Goal: Obtain resource: Download file/media

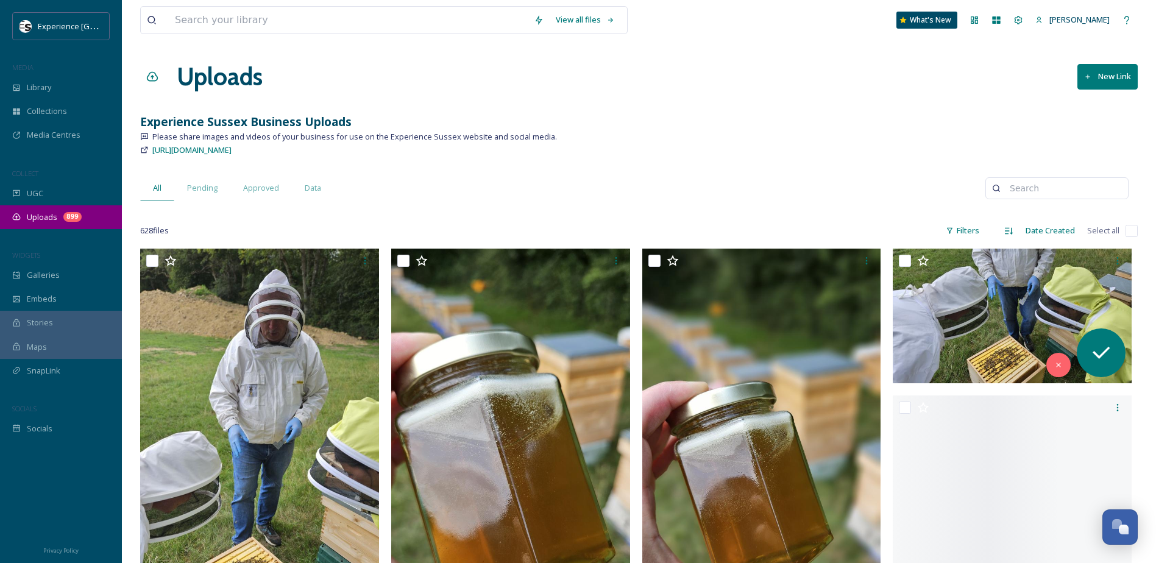
click at [38, 213] on span "Uploads" at bounding box center [42, 218] width 30 height 12
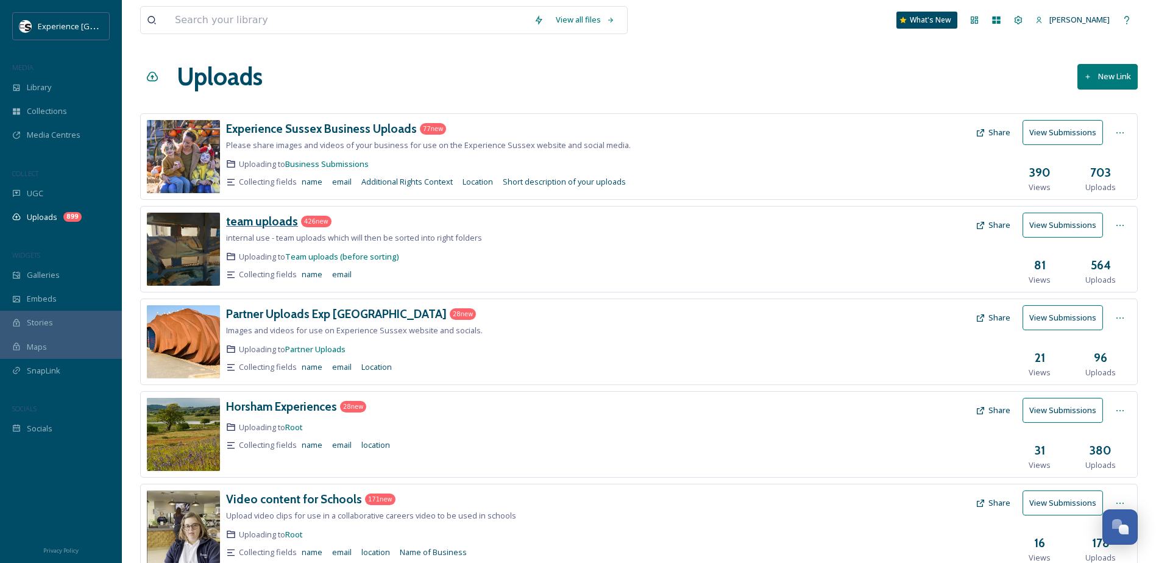
click at [268, 218] on h3 "team uploads" at bounding box center [262, 221] width 72 height 15
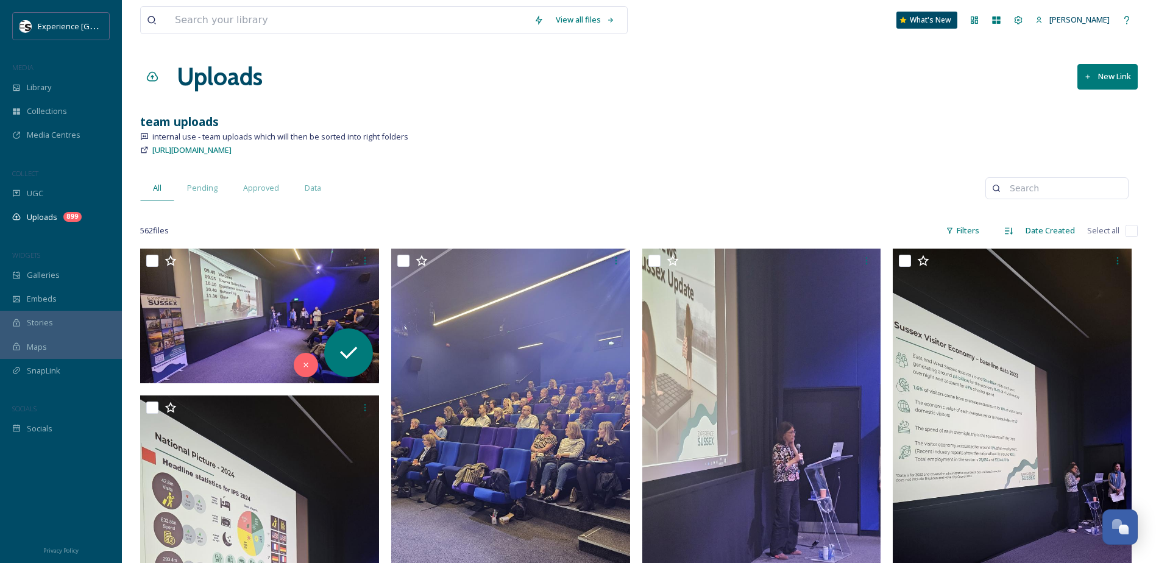
drag, startPoint x: 637, startPoint y: 338, endPoint x: 642, endPoint y: 205, distance: 133.0
click at [581, 127] on div "team uploads" at bounding box center [639, 122] width 998 height 18
click at [576, 155] on div "https://app.snapsea.io/p/link/team-uploads" at bounding box center [639, 150] width 998 height 15
click at [38, 219] on span "Uploads" at bounding box center [42, 218] width 30 height 12
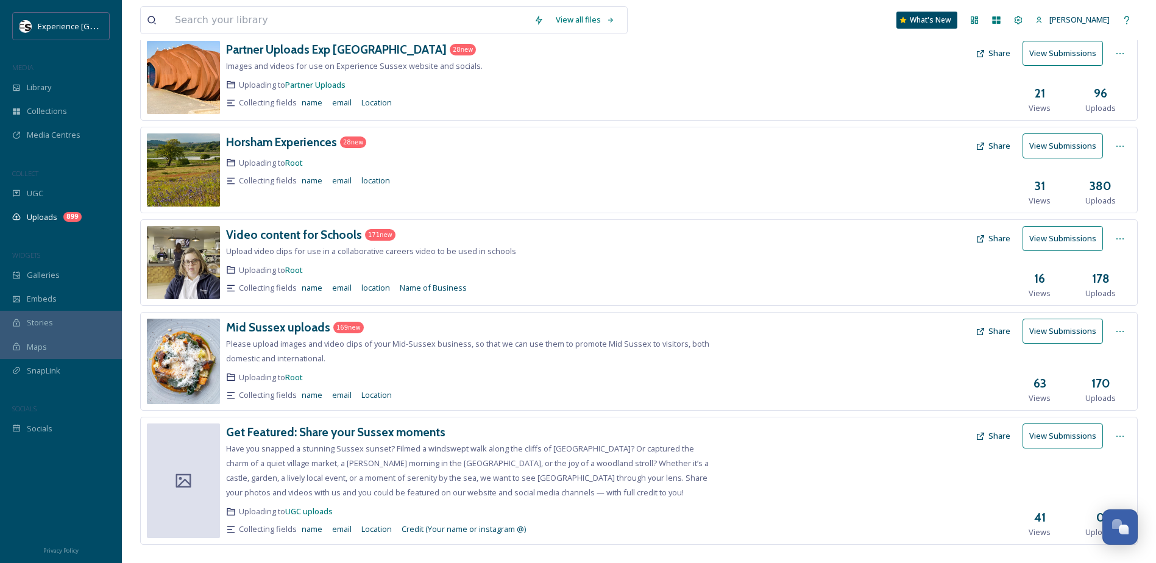
scroll to position [283, 0]
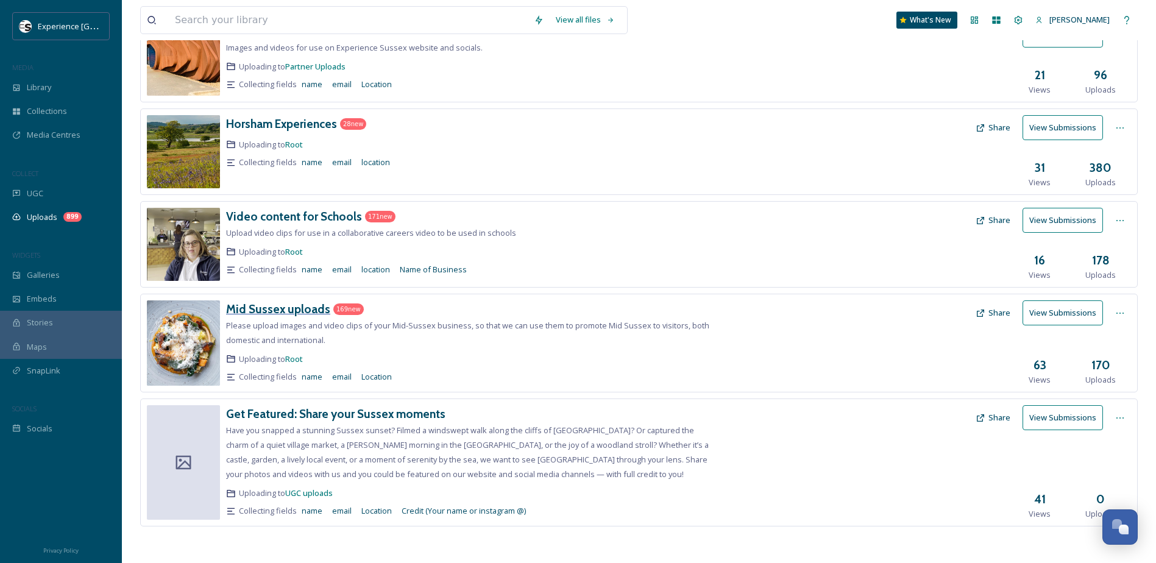
click at [313, 307] on h3 "Mid Sussex uploads" at bounding box center [278, 309] width 104 height 15
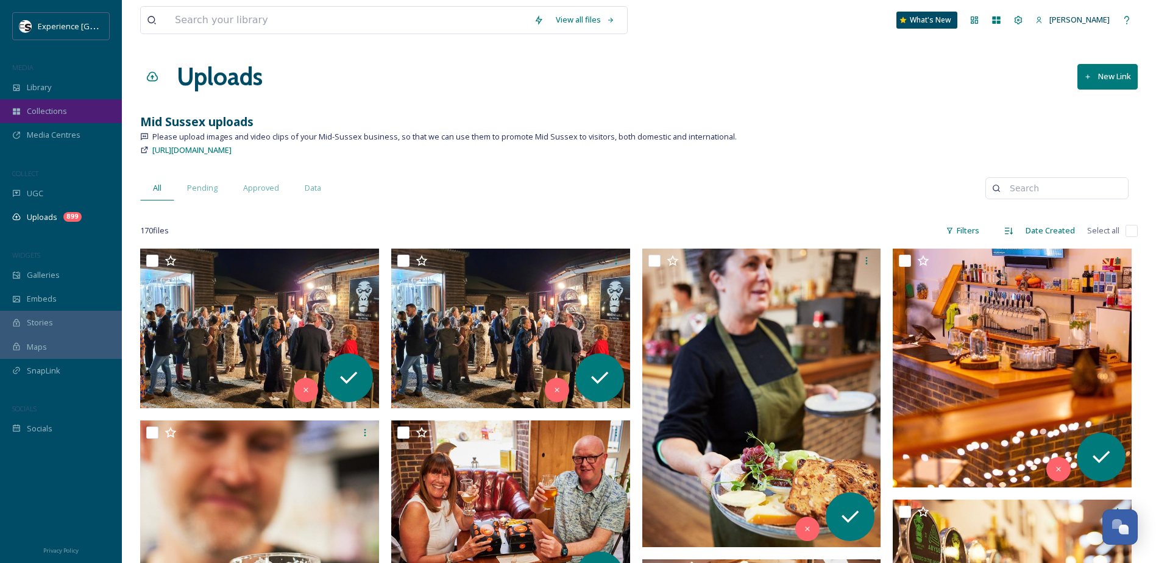
click at [54, 109] on span "Collections" at bounding box center [47, 111] width 40 height 12
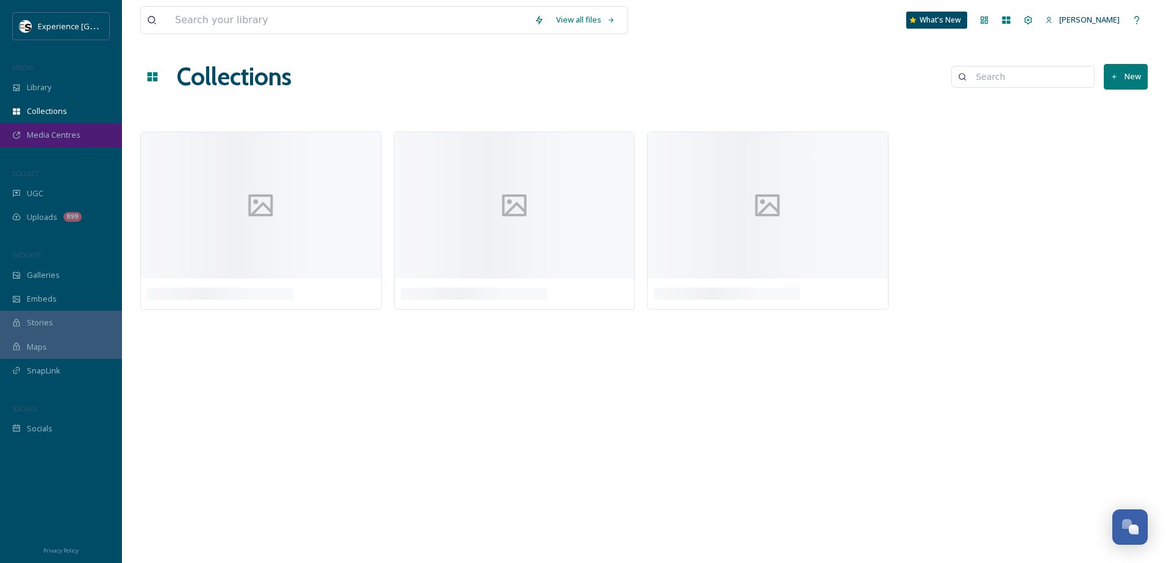
click at [49, 136] on span "Media Centres" at bounding box center [54, 135] width 54 height 12
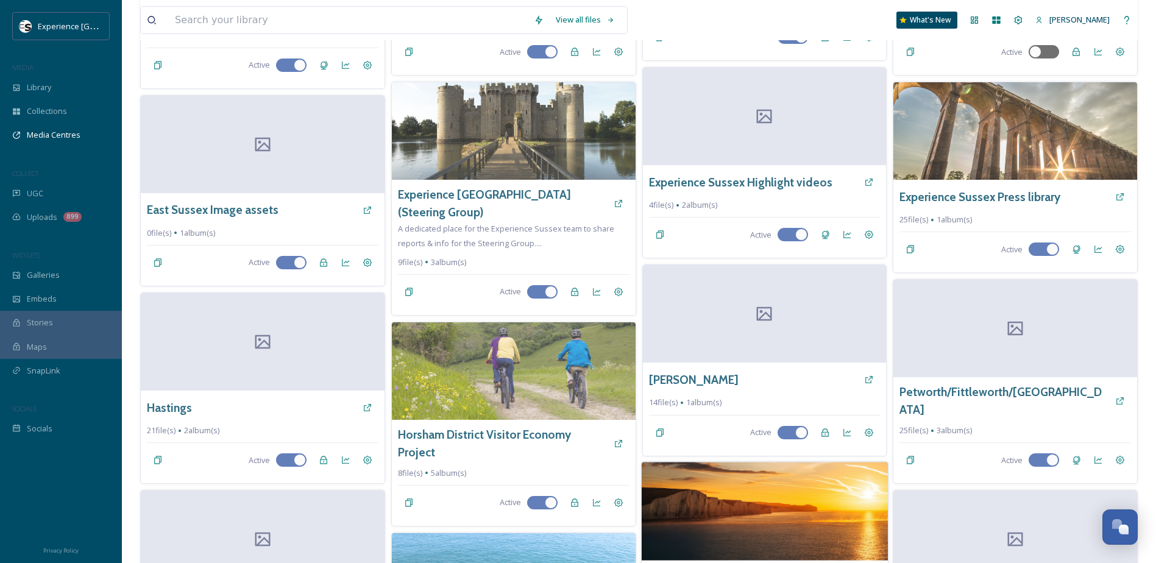
scroll to position [427, 0]
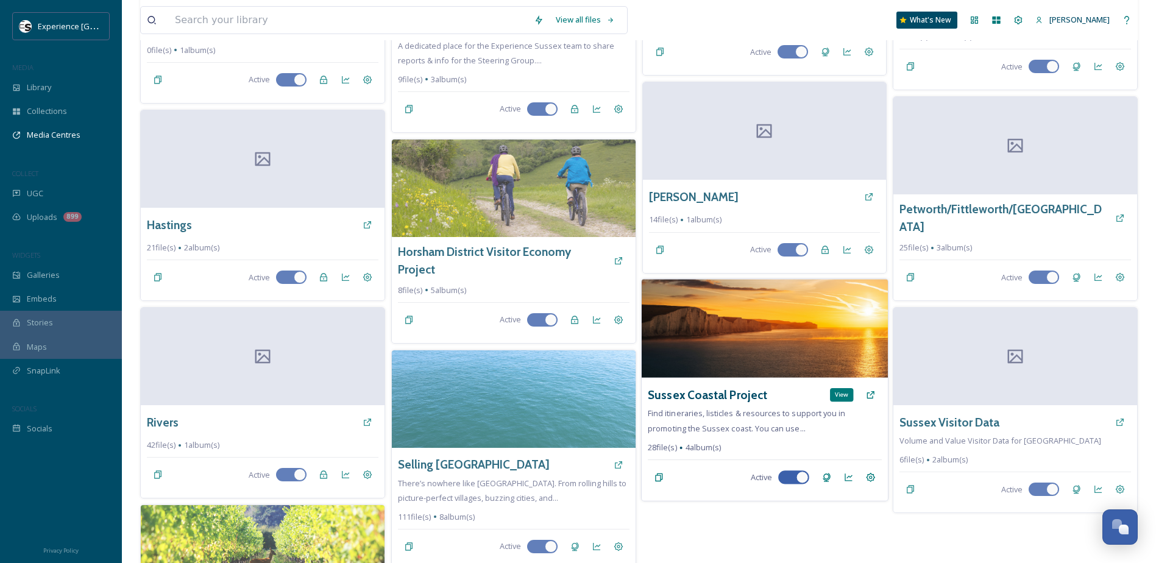
click at [868, 396] on icon at bounding box center [871, 395] width 10 height 10
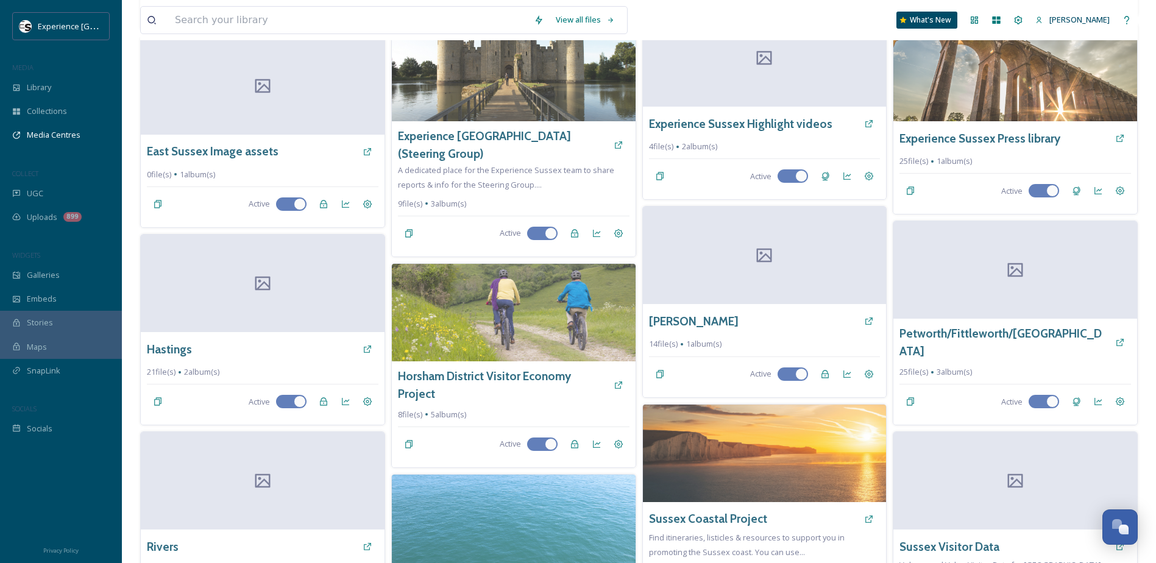
scroll to position [183, 0]
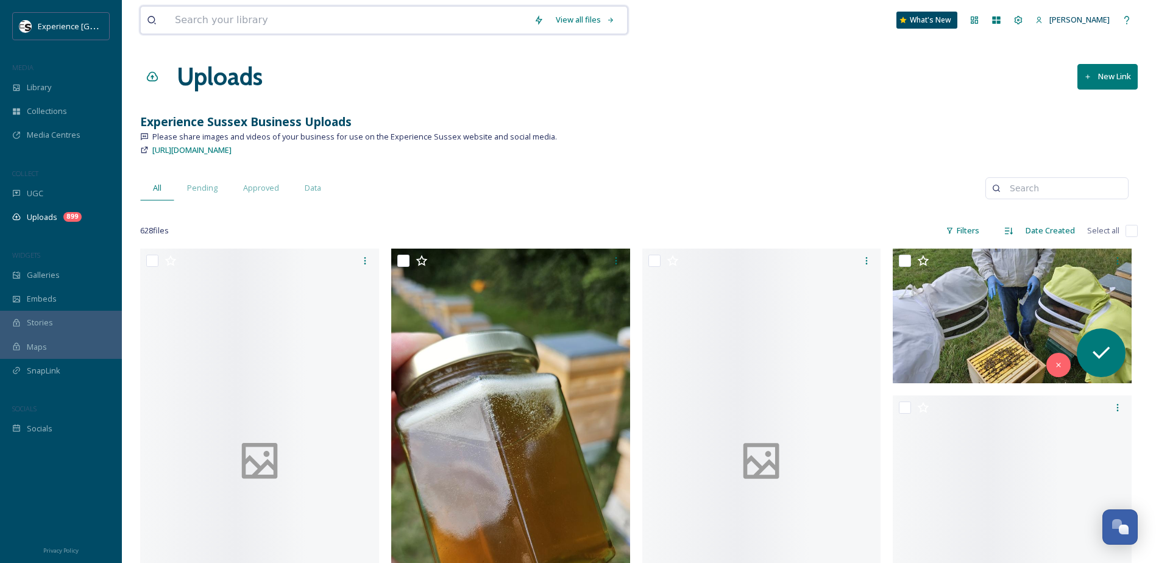
click at [231, 21] on input at bounding box center [348, 20] width 359 height 27
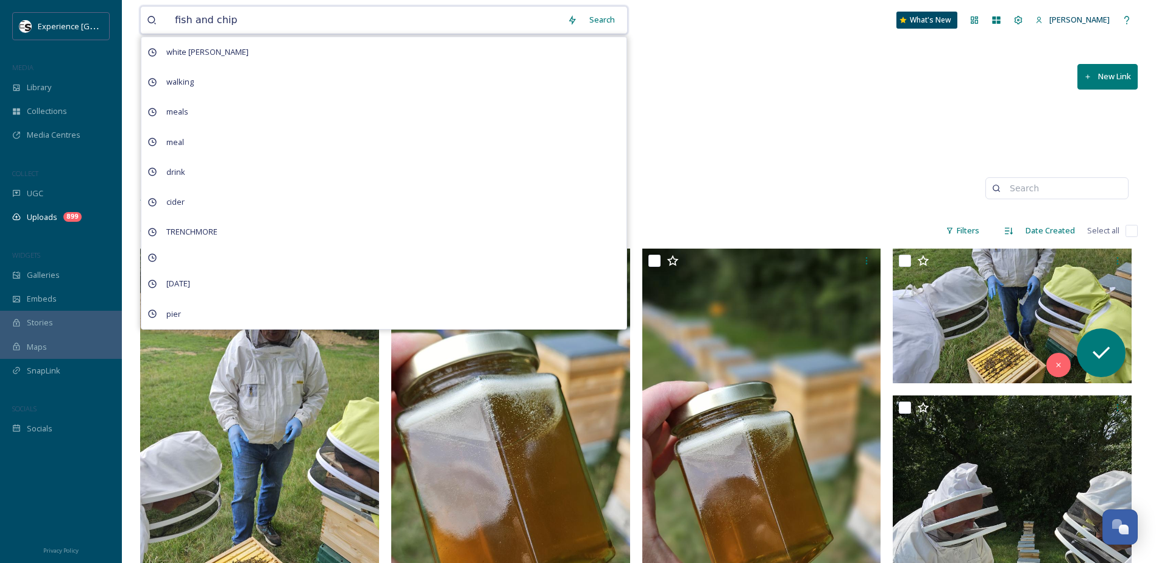
type input "fish and chips"
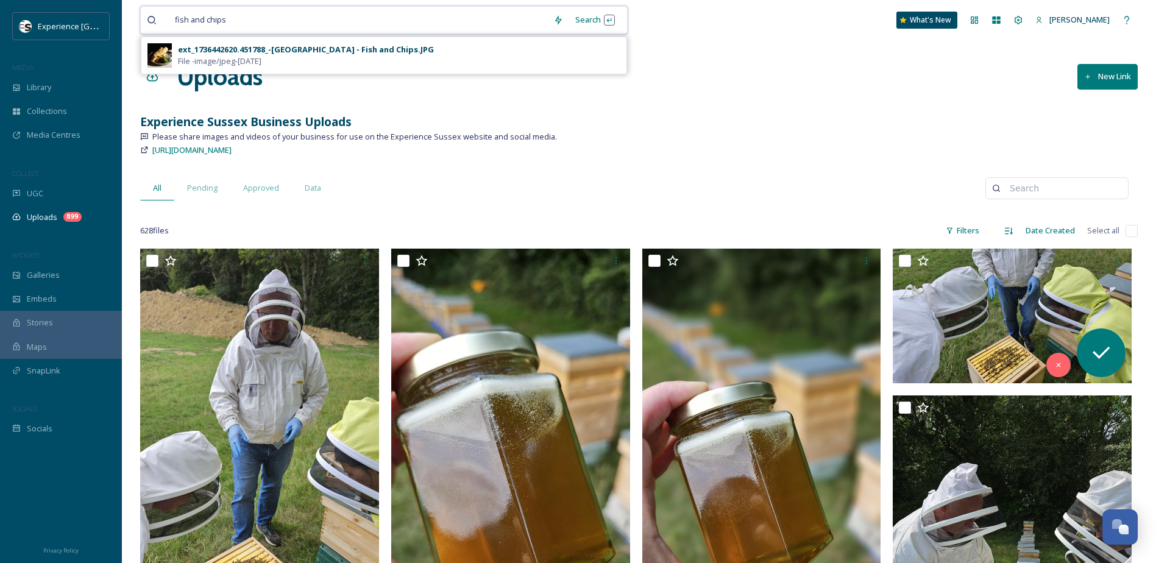
drag, startPoint x: 239, startPoint y: 18, endPoint x: 70, endPoint y: 6, distance: 169.3
type input "fish and chip"
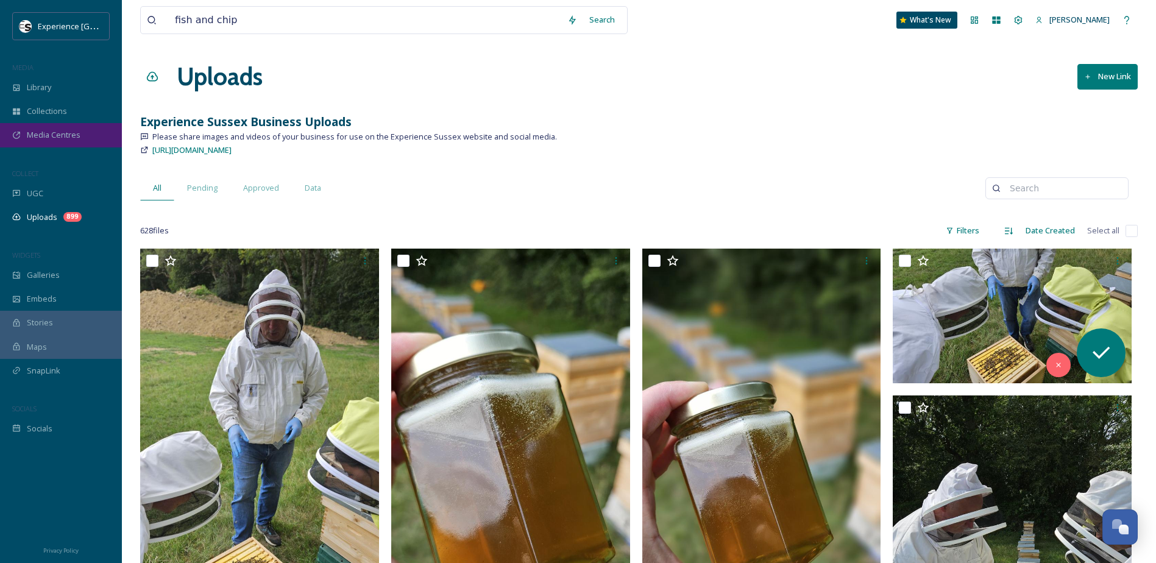
click at [63, 132] on span "Media Centres" at bounding box center [54, 135] width 54 height 12
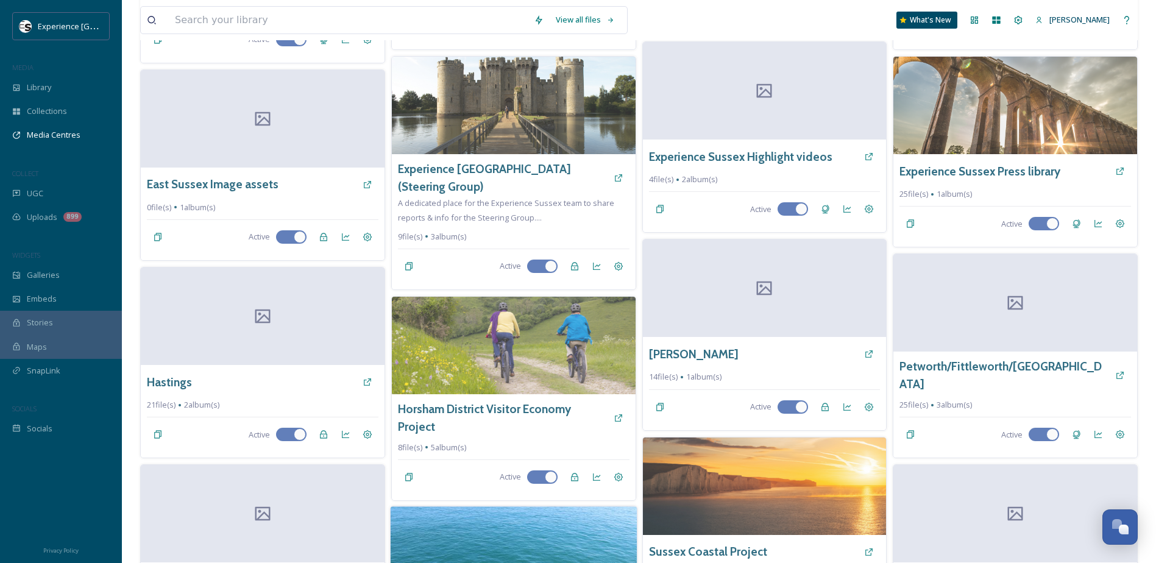
scroll to position [427, 0]
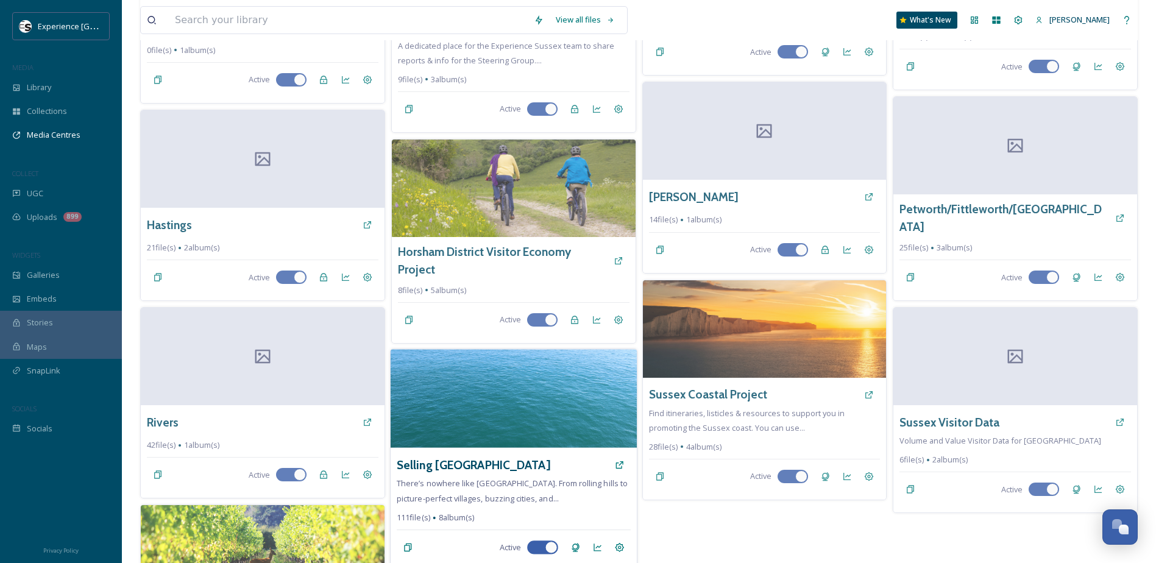
click at [497, 389] on img at bounding box center [514, 398] width 246 height 99
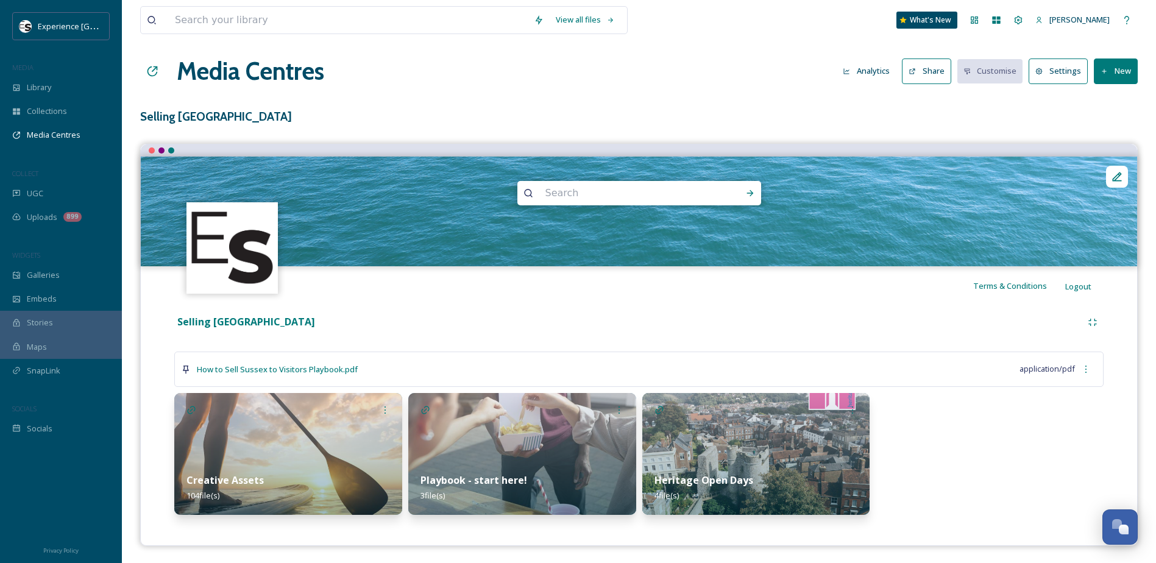
scroll to position [7, 0]
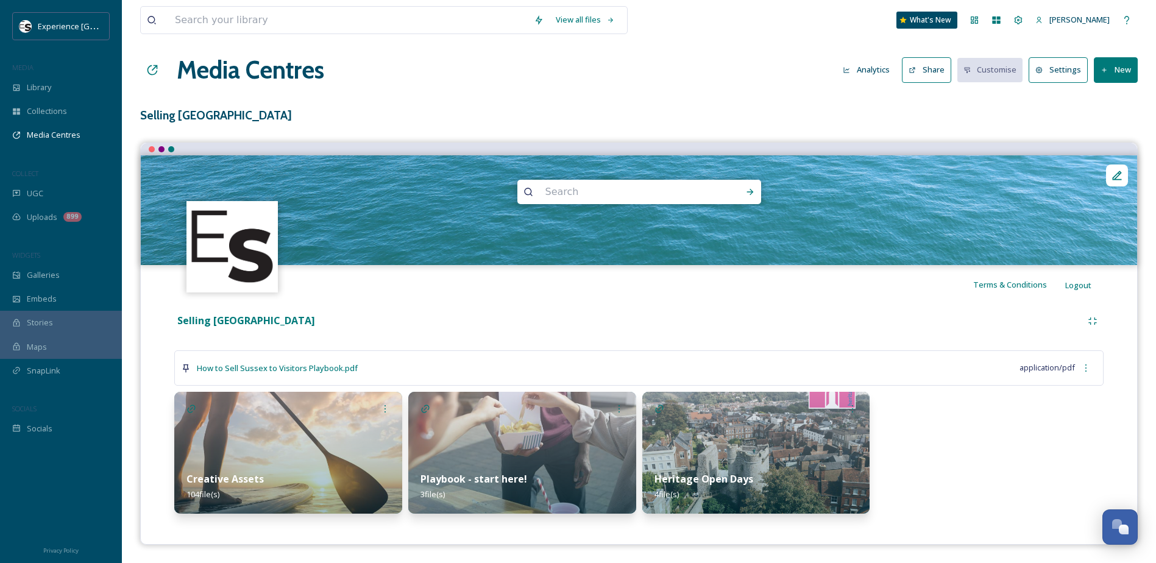
click at [572, 452] on img at bounding box center [522, 453] width 228 height 122
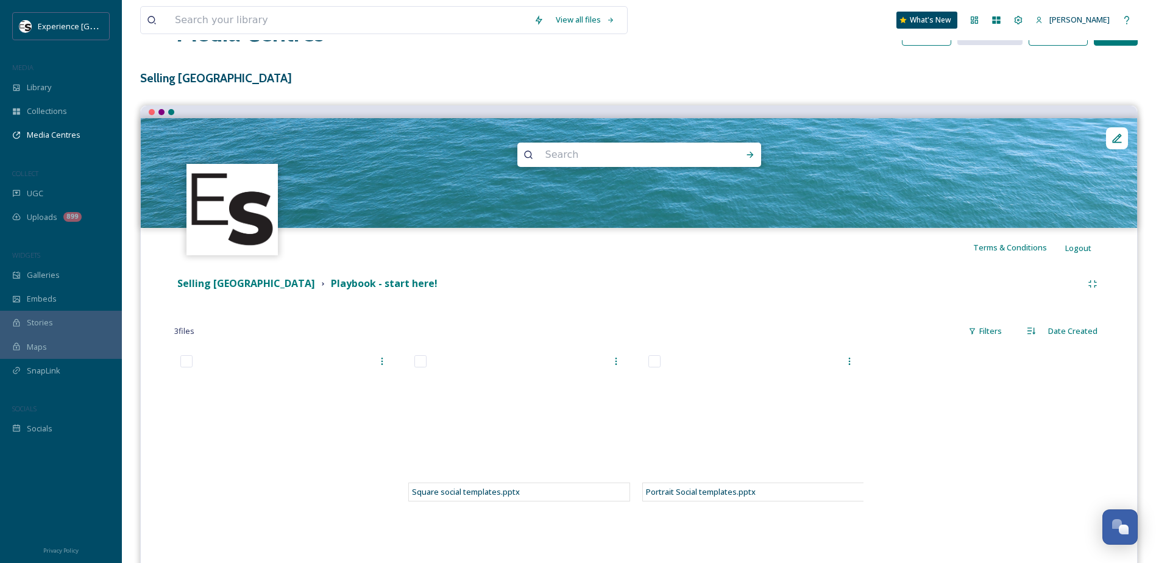
scroll to position [122, 0]
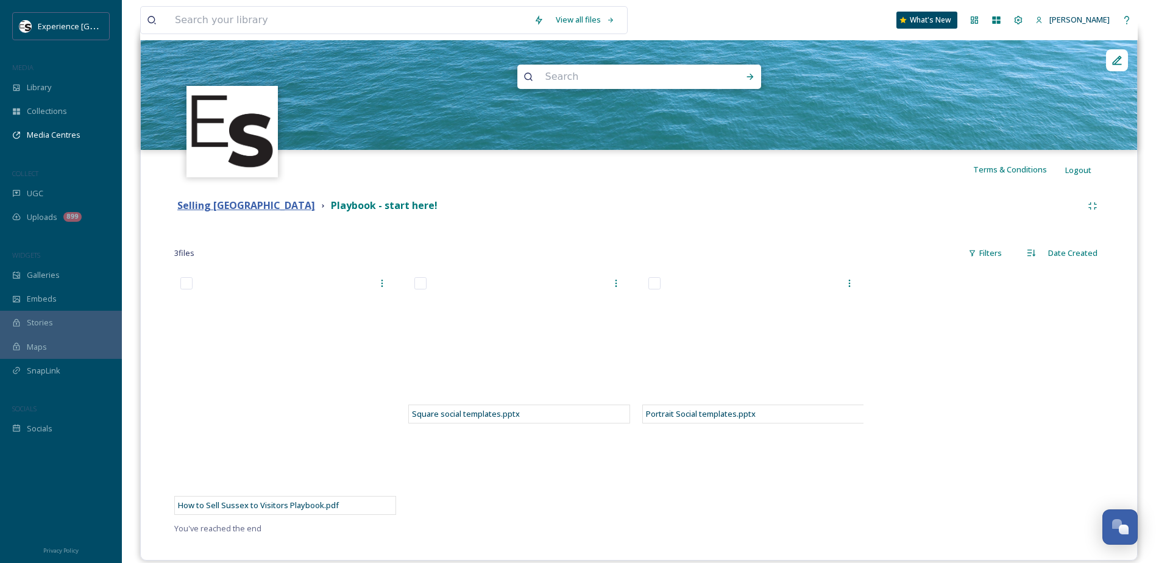
click at [219, 203] on strong "Selling [GEOGRAPHIC_DATA]" at bounding box center [246, 205] width 138 height 13
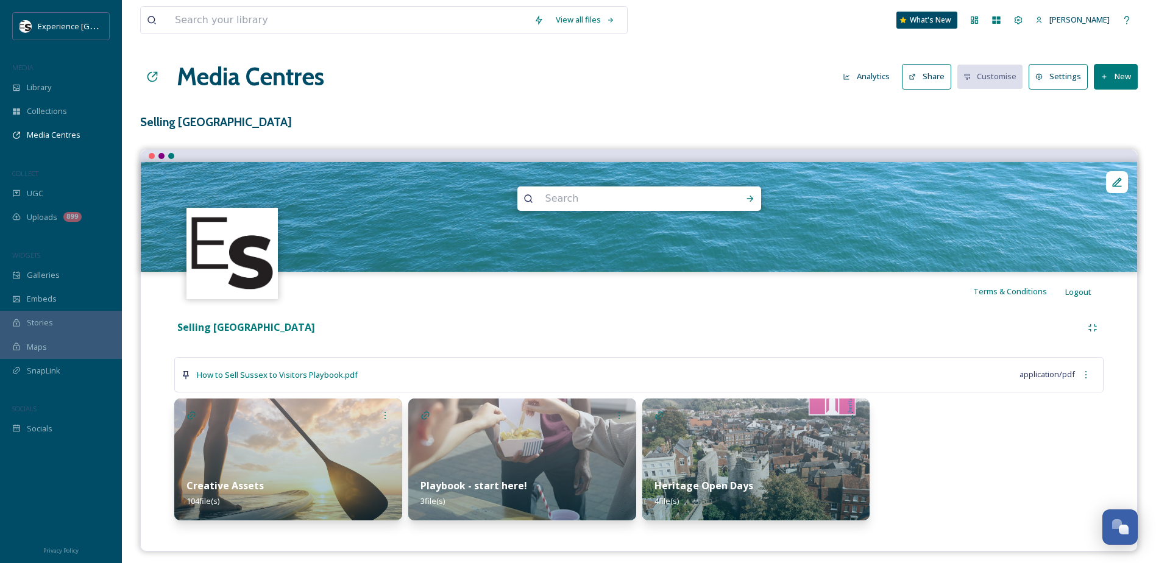
click at [312, 472] on div "Creative Assets 104 file(s)" at bounding box center [288, 493] width 228 height 54
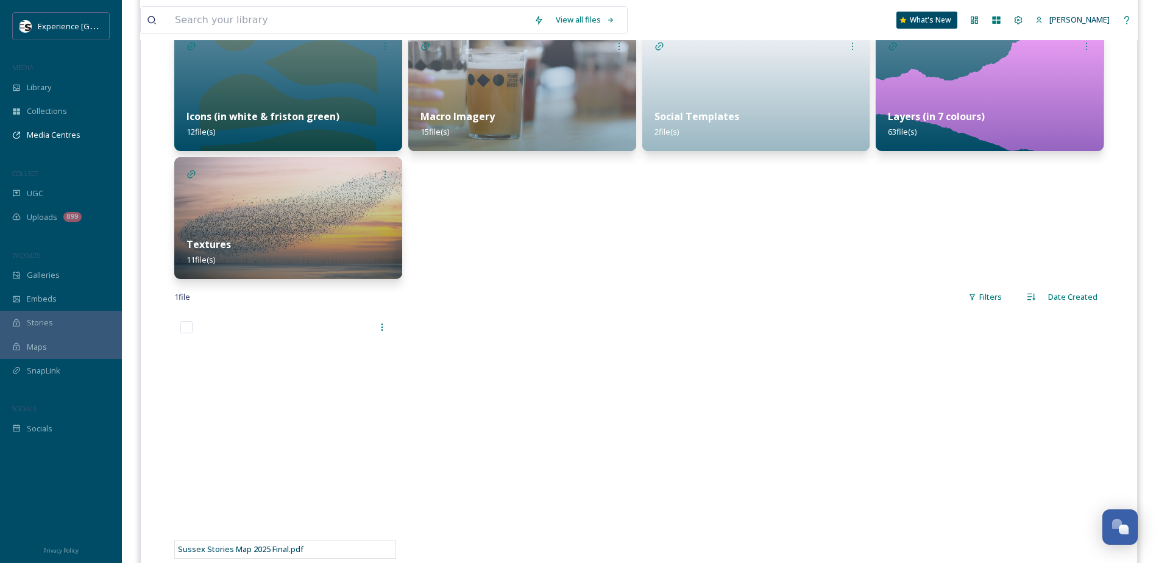
scroll to position [144, 0]
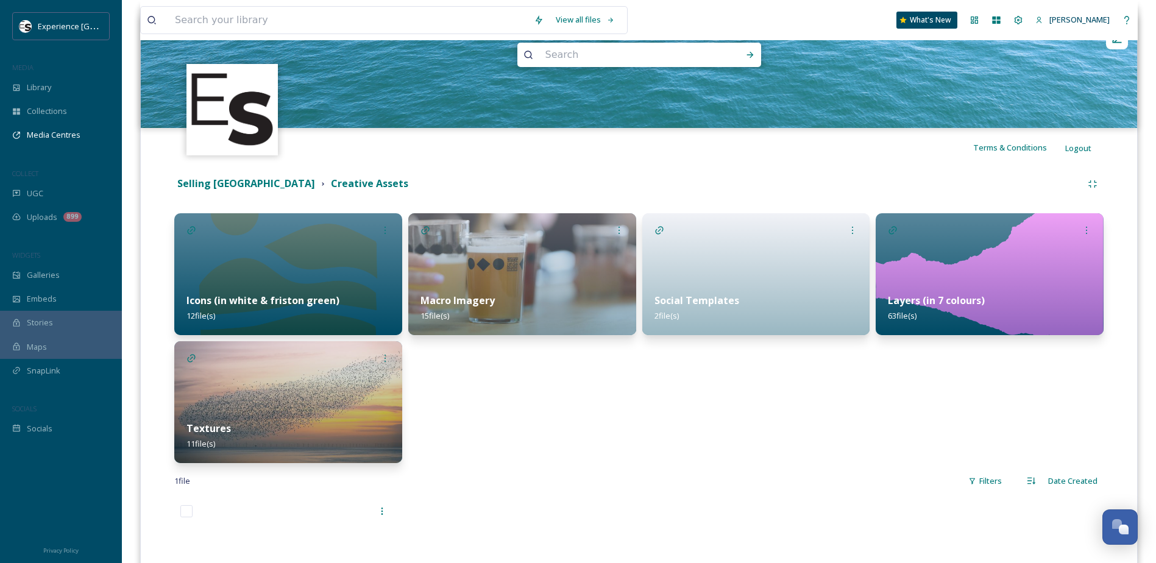
click at [547, 298] on div "Macro Imagery 15 file(s)" at bounding box center [522, 308] width 228 height 54
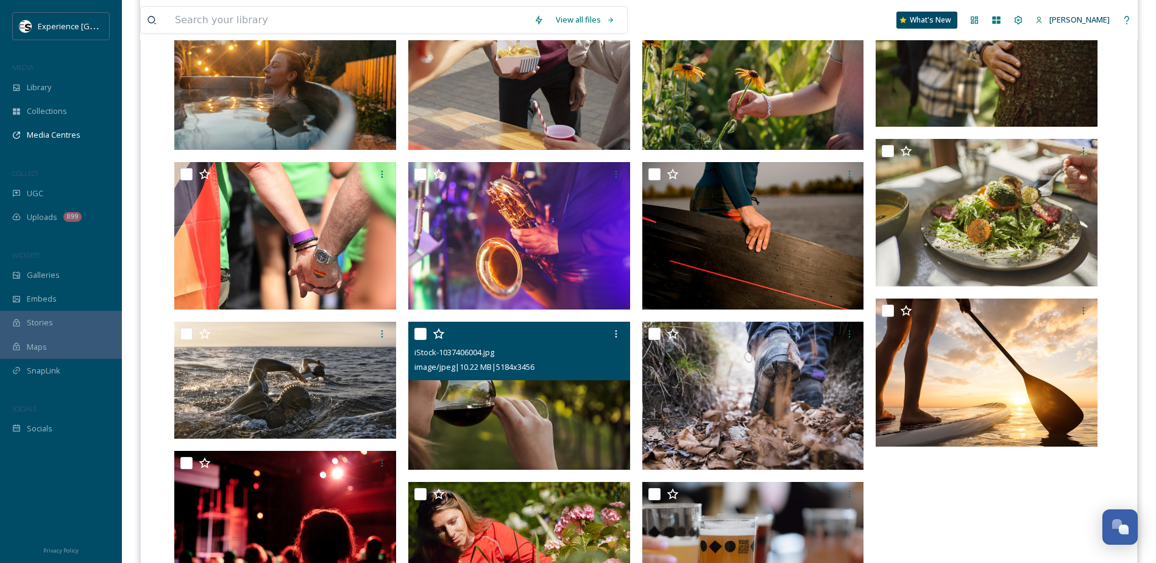
scroll to position [183, 0]
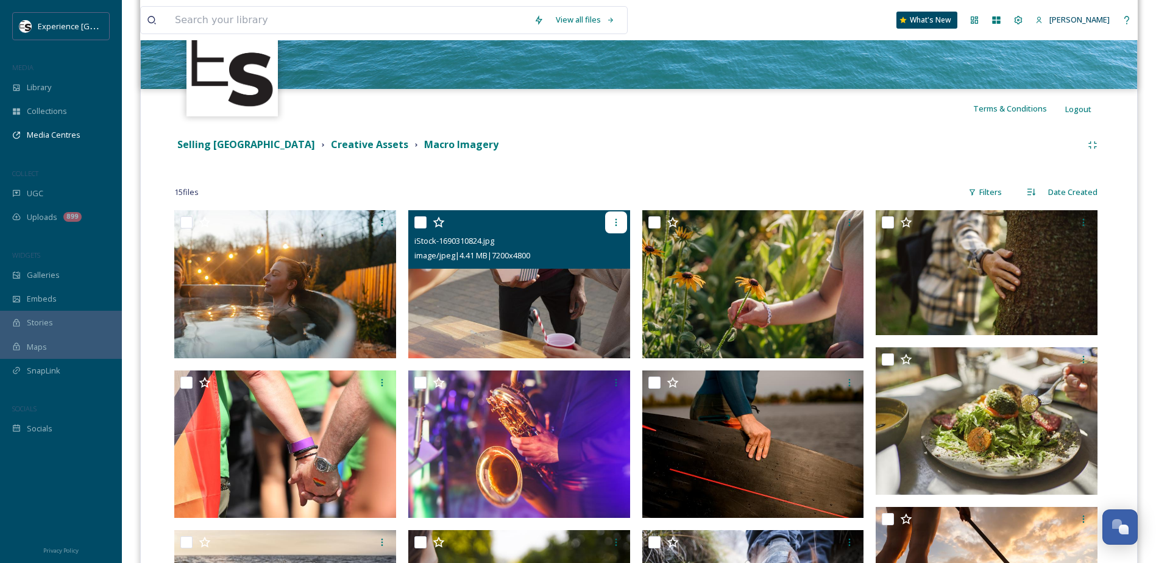
click at [614, 226] on icon at bounding box center [616, 223] width 10 height 10
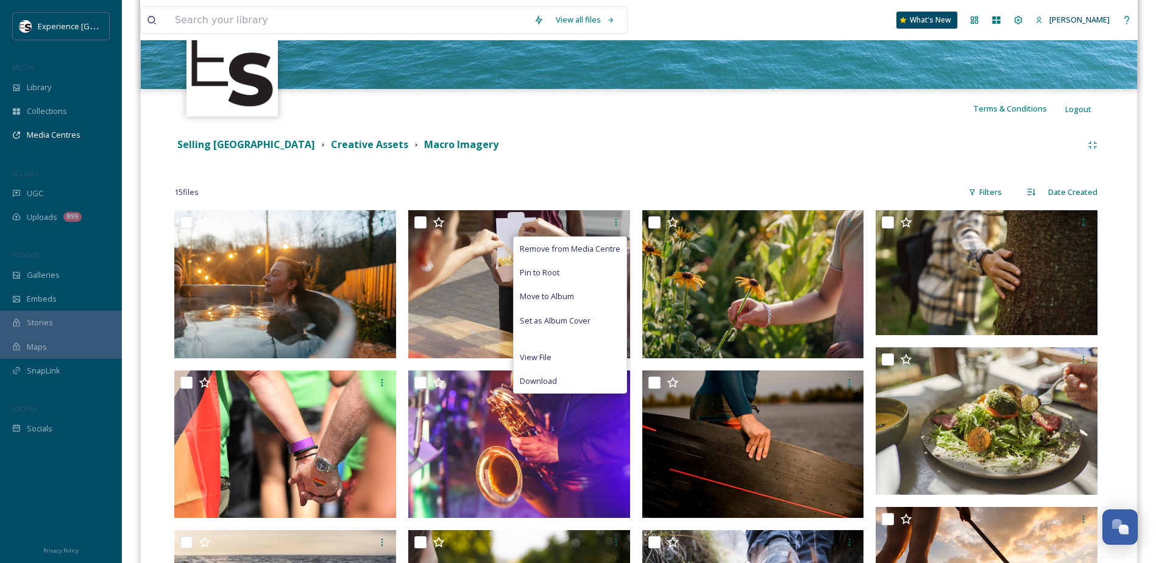
click at [475, 159] on div "Selling Sussex Creative Assets Macro Imagery 15 file s Filters Date Created Rem…" at bounding box center [639, 497] width 978 height 738
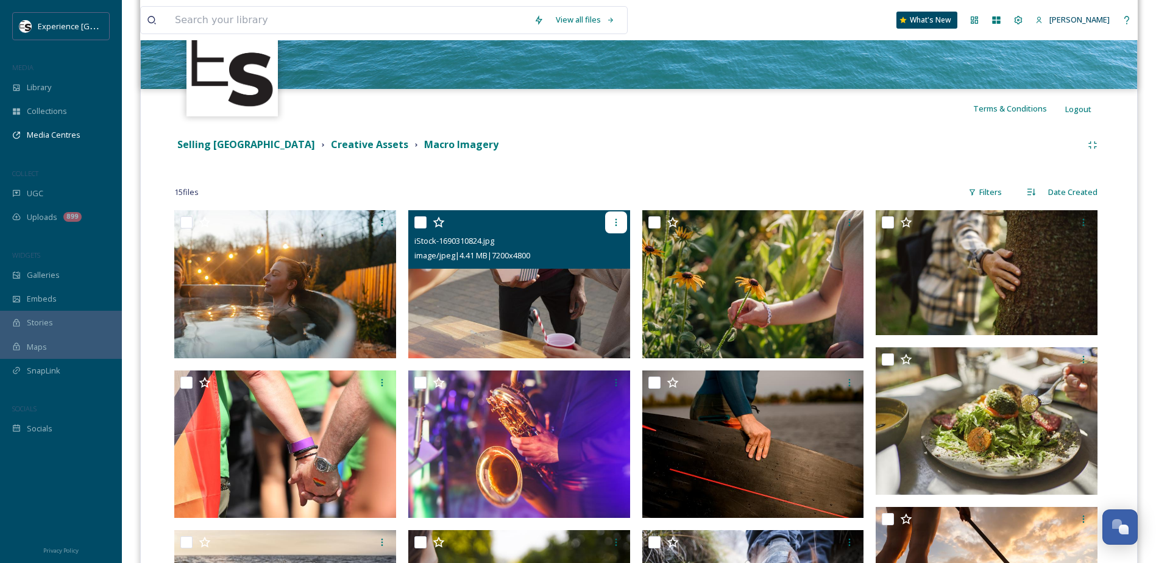
click at [618, 222] on icon at bounding box center [616, 223] width 10 height 10
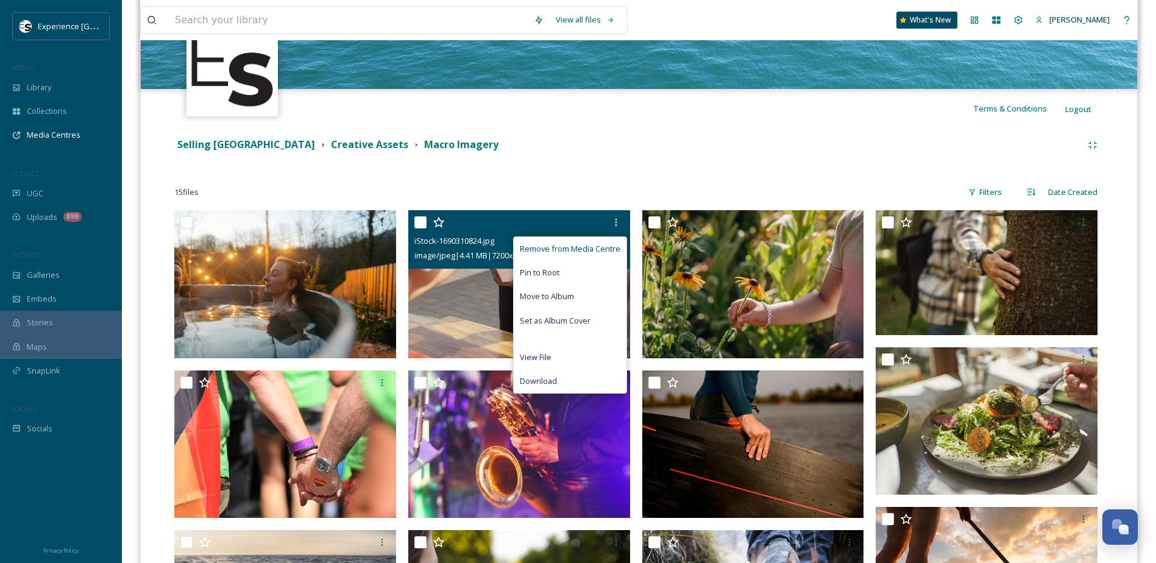
click at [566, 256] on div "Remove from Media Centre" at bounding box center [570, 249] width 113 height 24
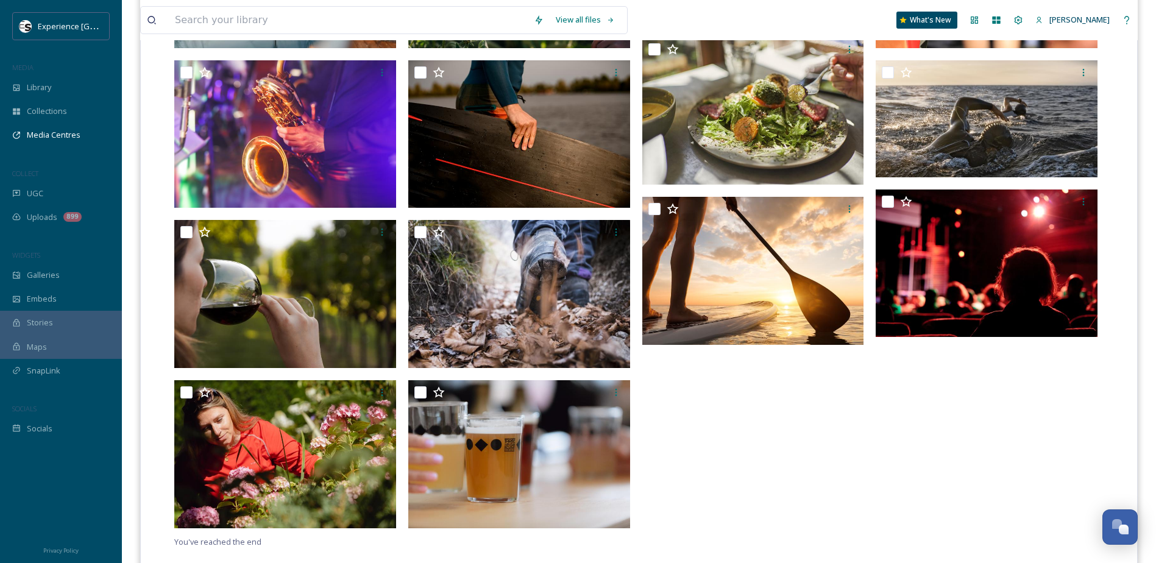
scroll to position [0, 0]
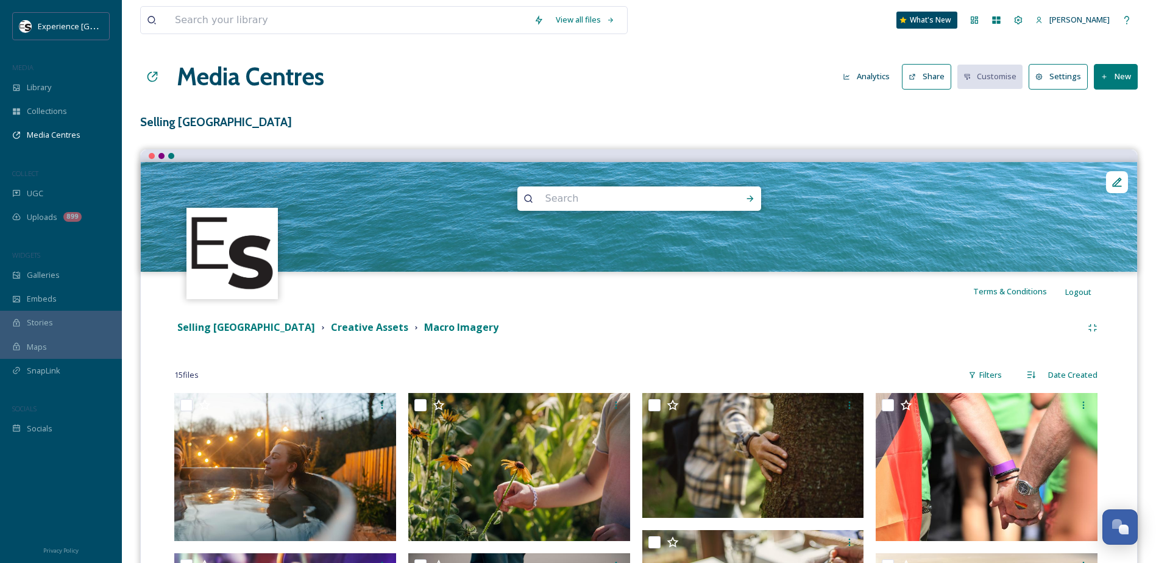
drag, startPoint x: 784, startPoint y: 468, endPoint x: 700, endPoint y: 268, distance: 217.3
click at [204, 23] on input at bounding box center [348, 20] width 359 height 27
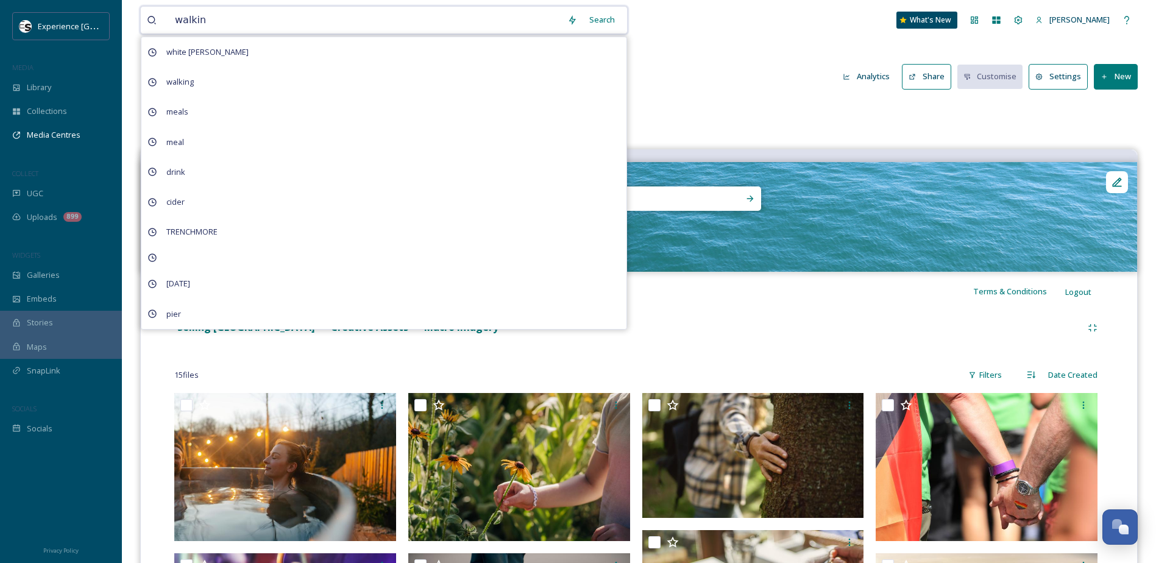
type input "walking"
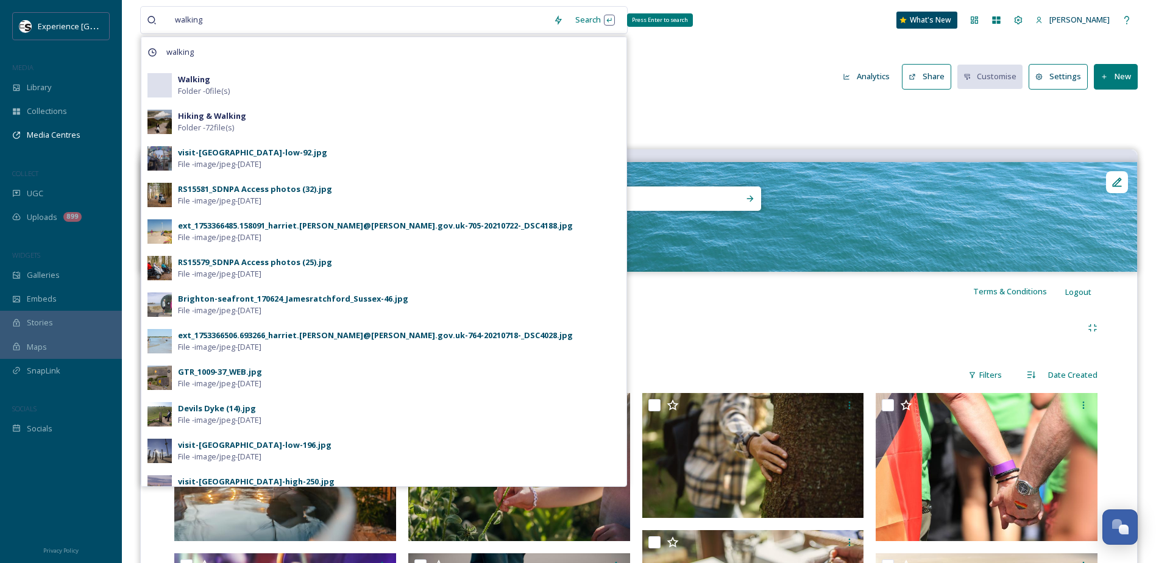
click at [609, 20] on div "Search Press Enter to search" at bounding box center [595, 20] width 52 height 24
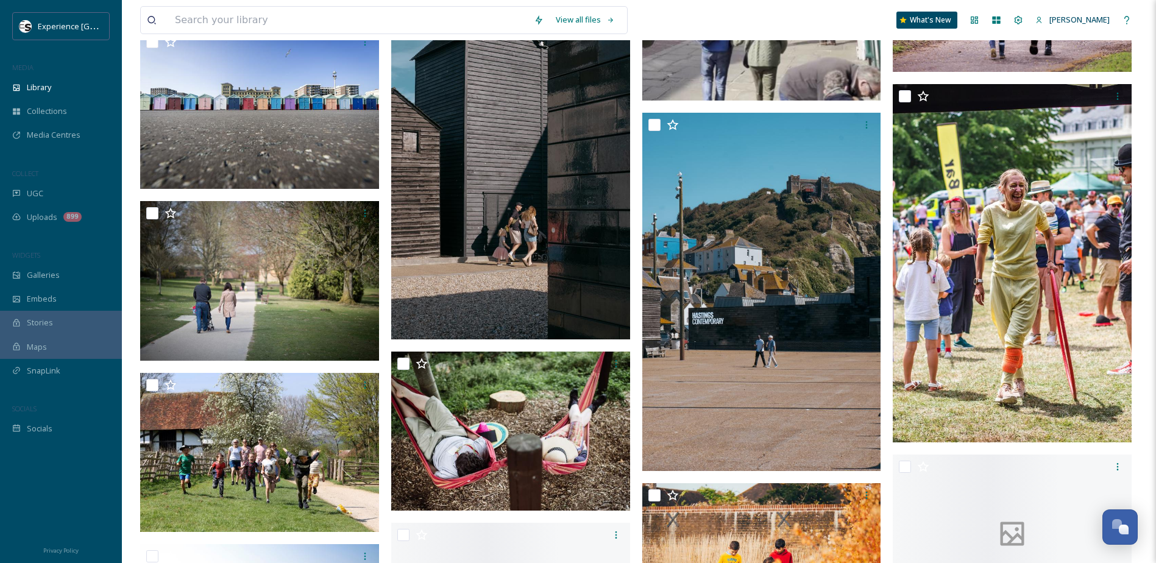
scroll to position [1707, 0]
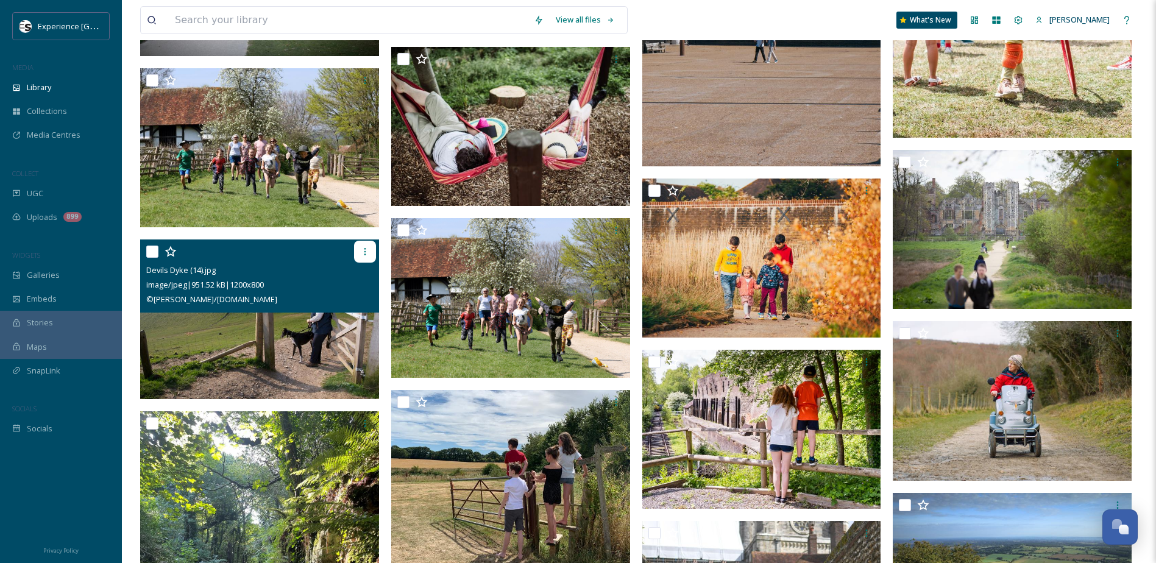
click at [363, 254] on icon at bounding box center [365, 252] width 10 height 10
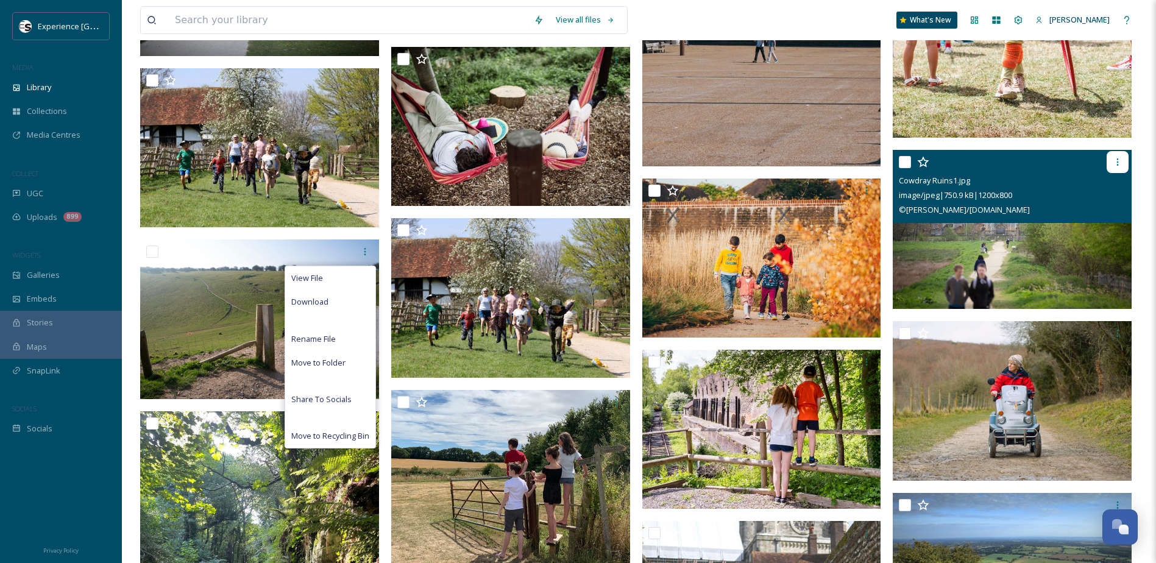
click at [1115, 165] on icon at bounding box center [1118, 162] width 10 height 10
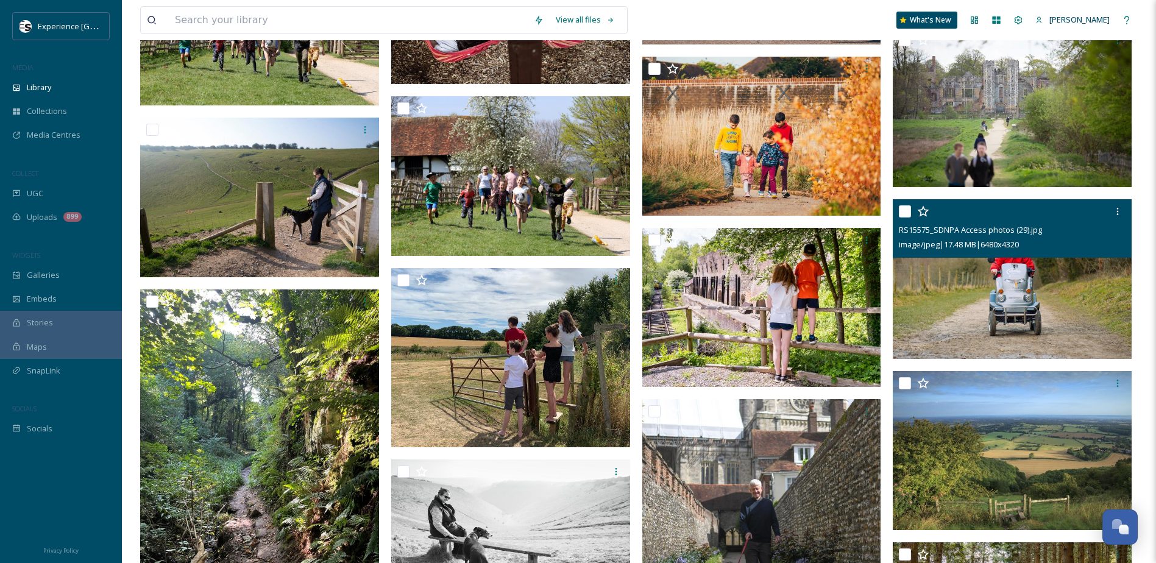
scroll to position [1890, 0]
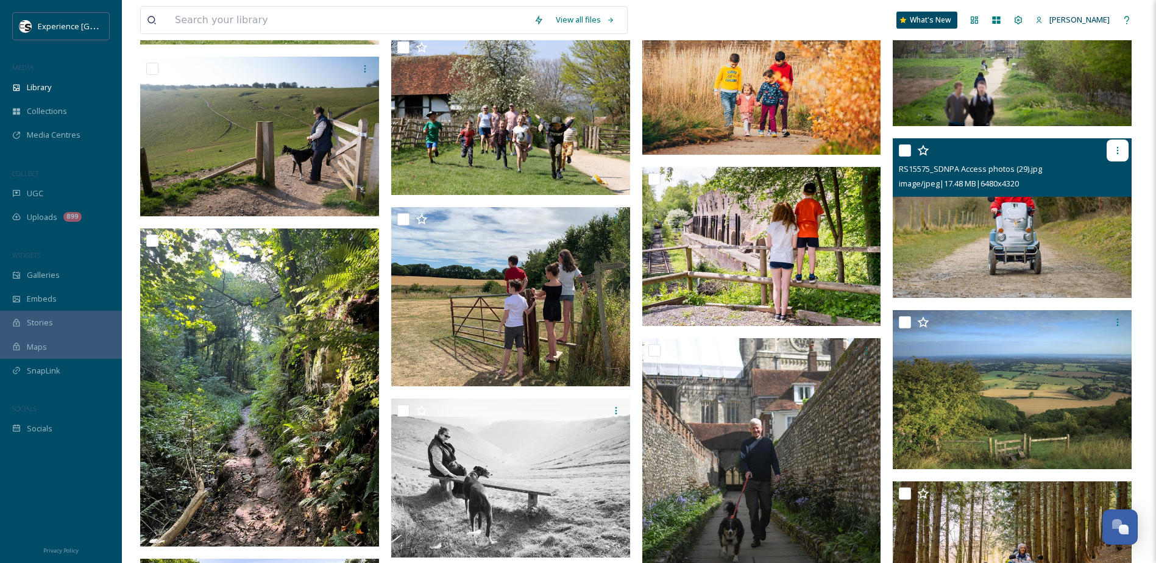
click at [1122, 151] on icon at bounding box center [1118, 151] width 10 height 10
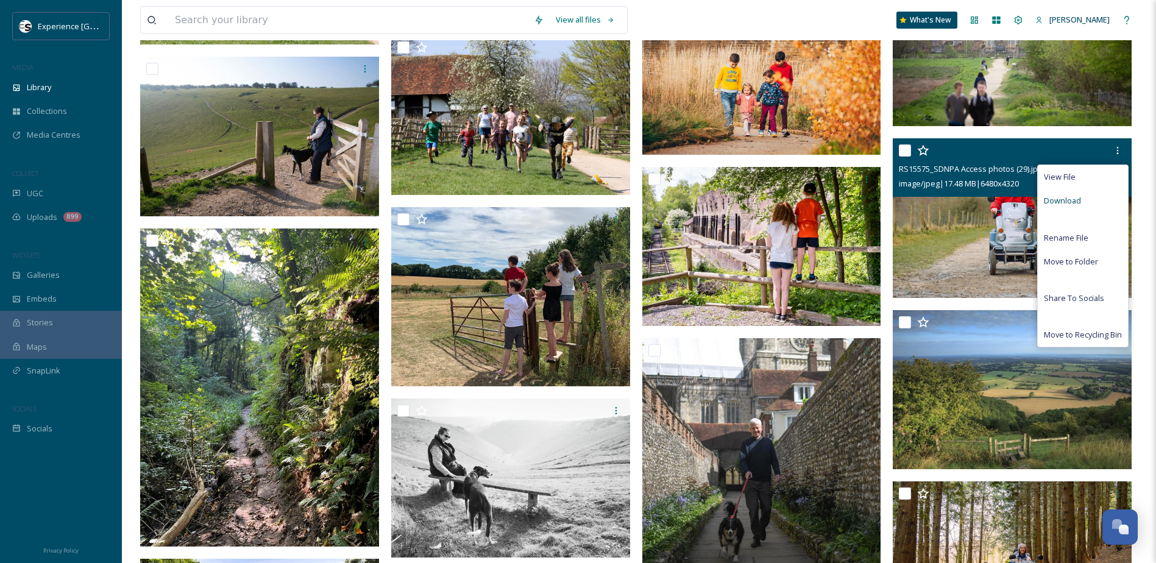
click at [1076, 199] on span "Download" at bounding box center [1062, 201] width 37 height 12
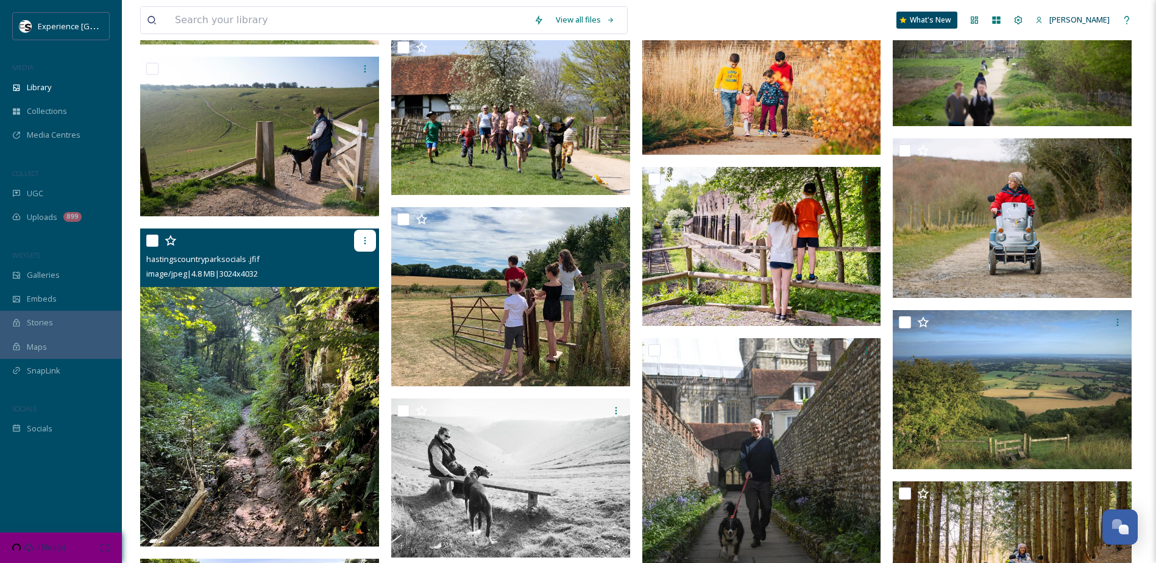
click at [366, 243] on icon at bounding box center [365, 240] width 2 height 7
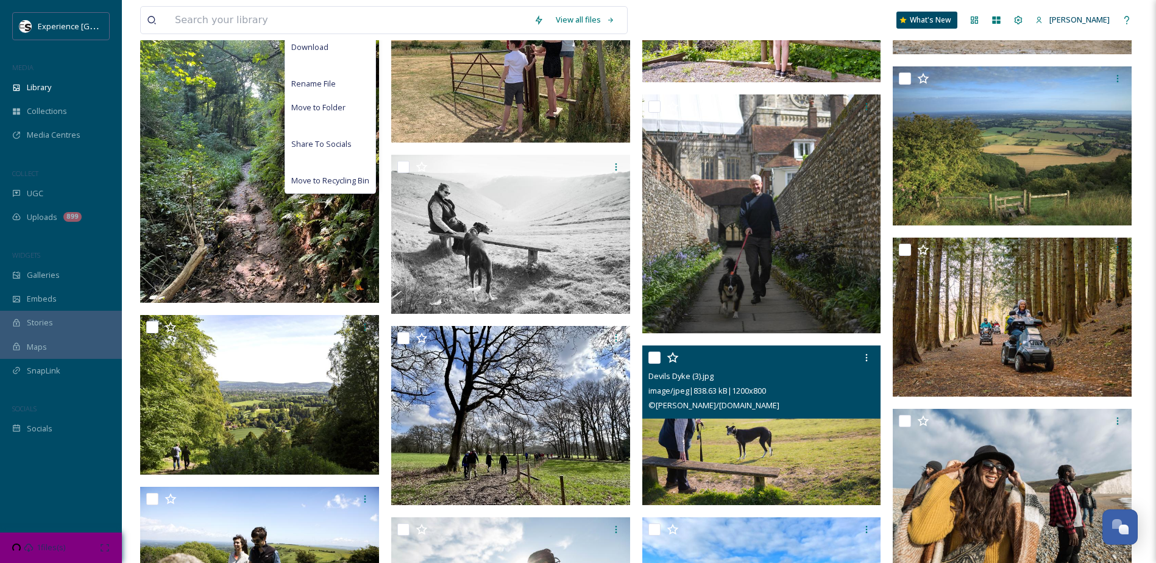
scroll to position [2195, 0]
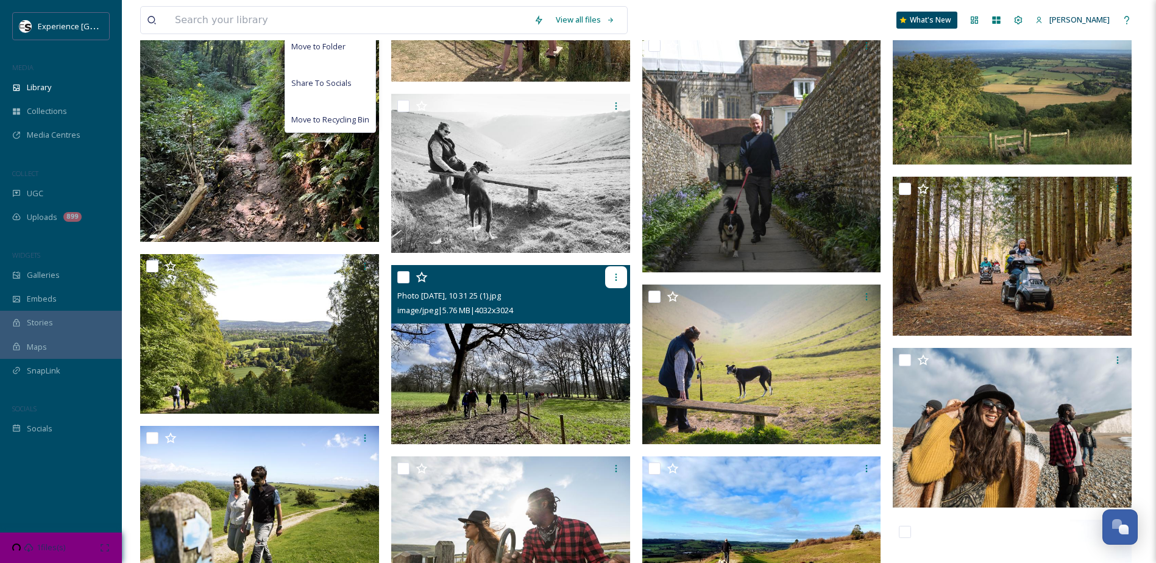
click at [615, 277] on icon at bounding box center [616, 278] width 10 height 10
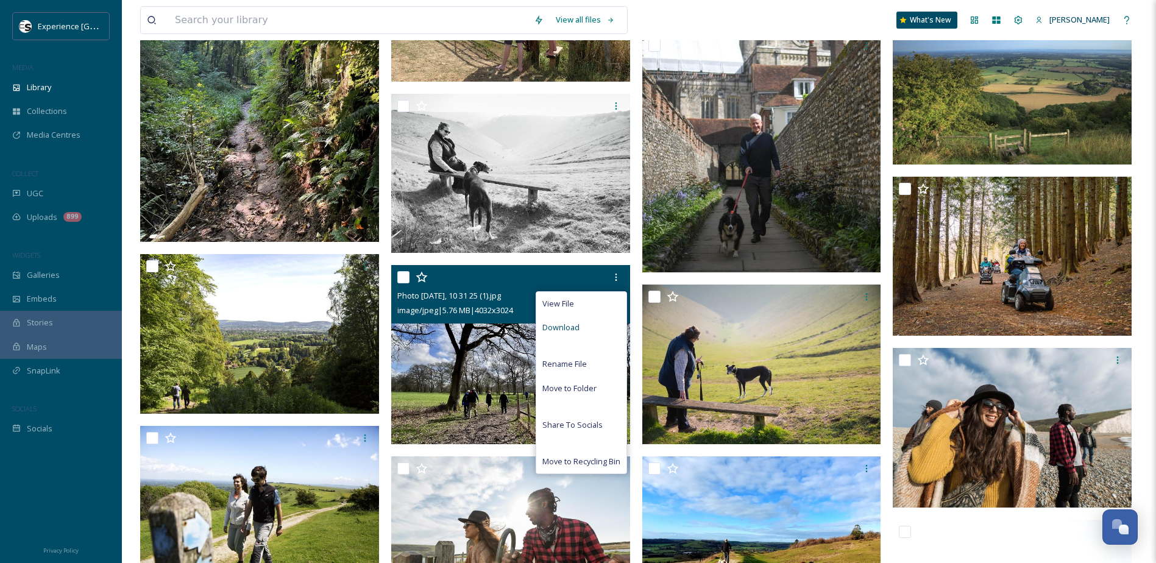
click at [564, 327] on span "Download" at bounding box center [561, 328] width 37 height 12
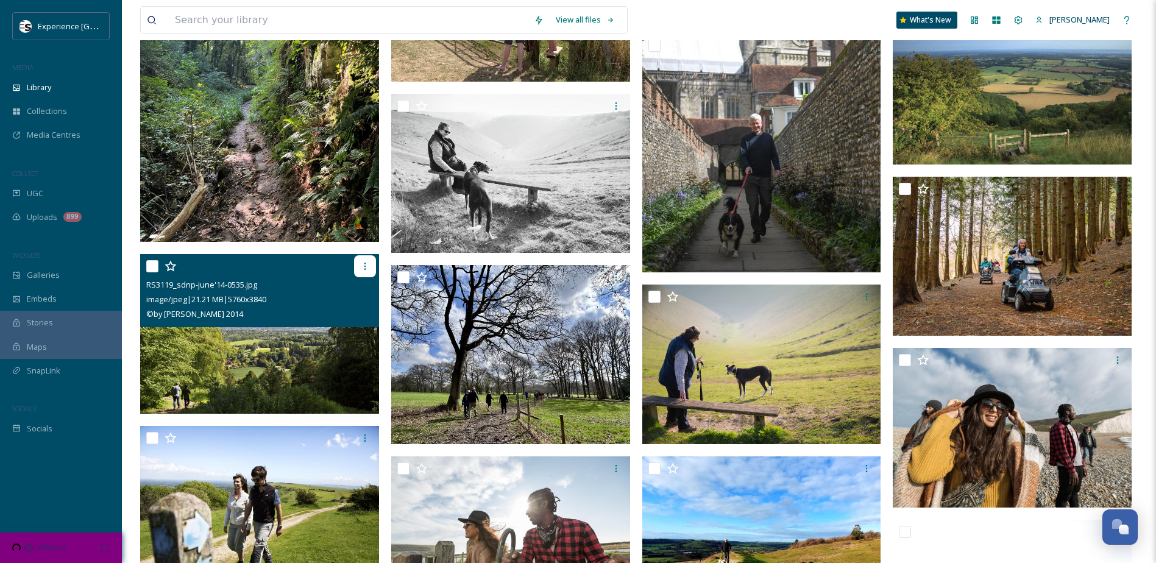
click at [366, 268] on icon at bounding box center [365, 267] width 10 height 10
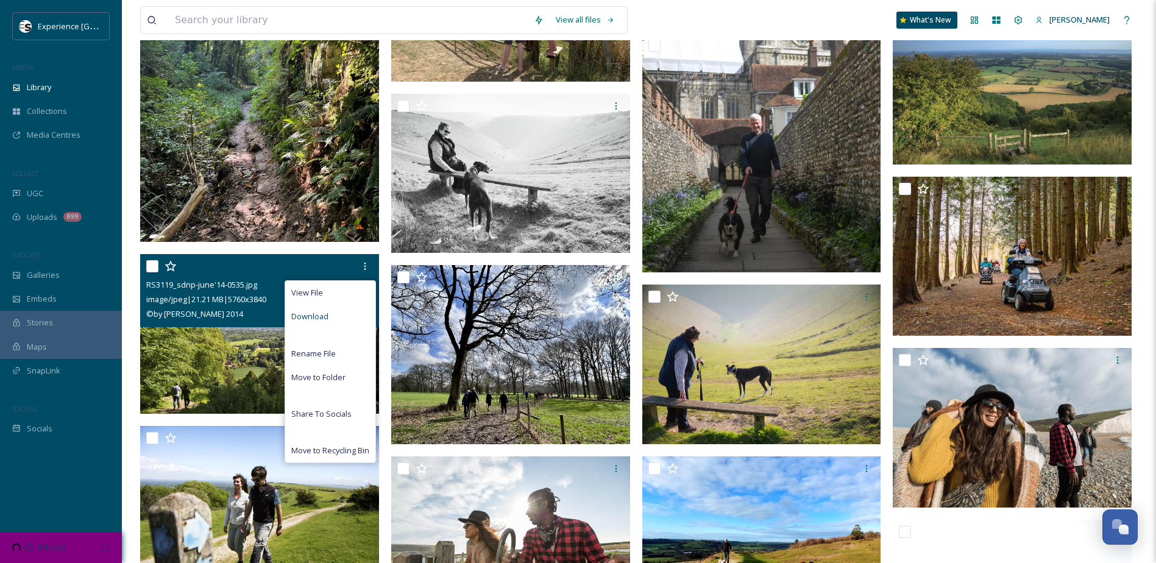
click at [326, 318] on span "Download" at bounding box center [309, 317] width 37 height 12
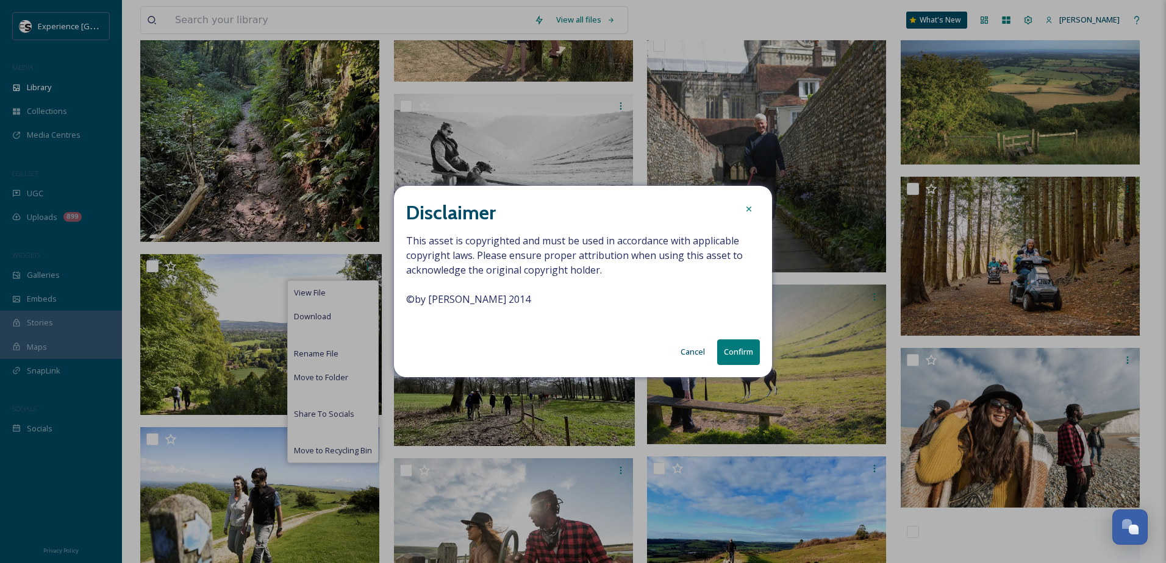
click at [731, 354] on button "Confirm" at bounding box center [738, 352] width 43 height 25
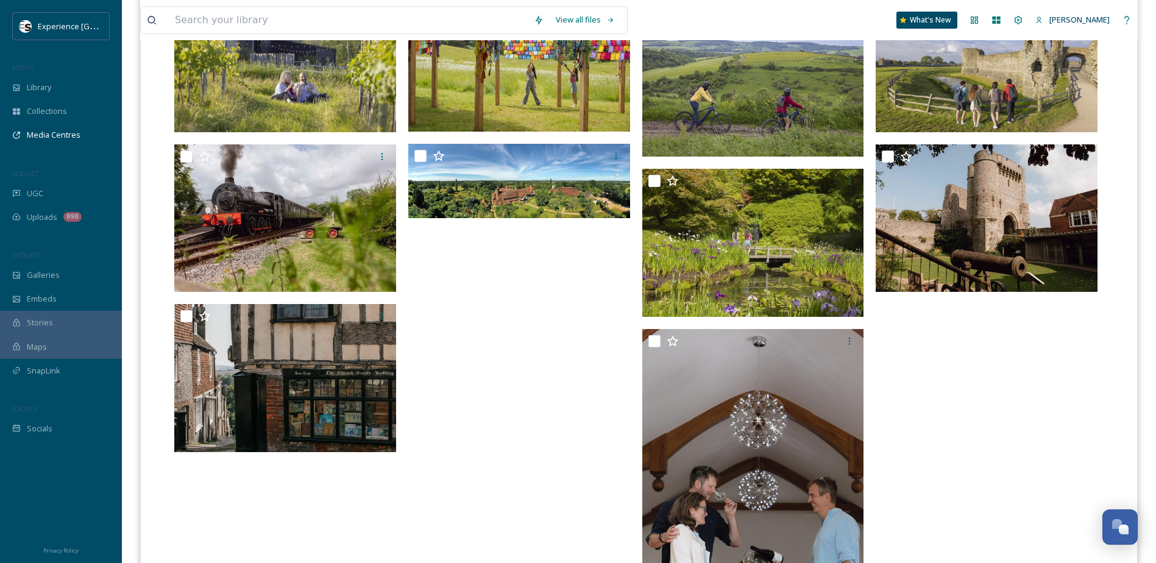
scroll to position [1036, 0]
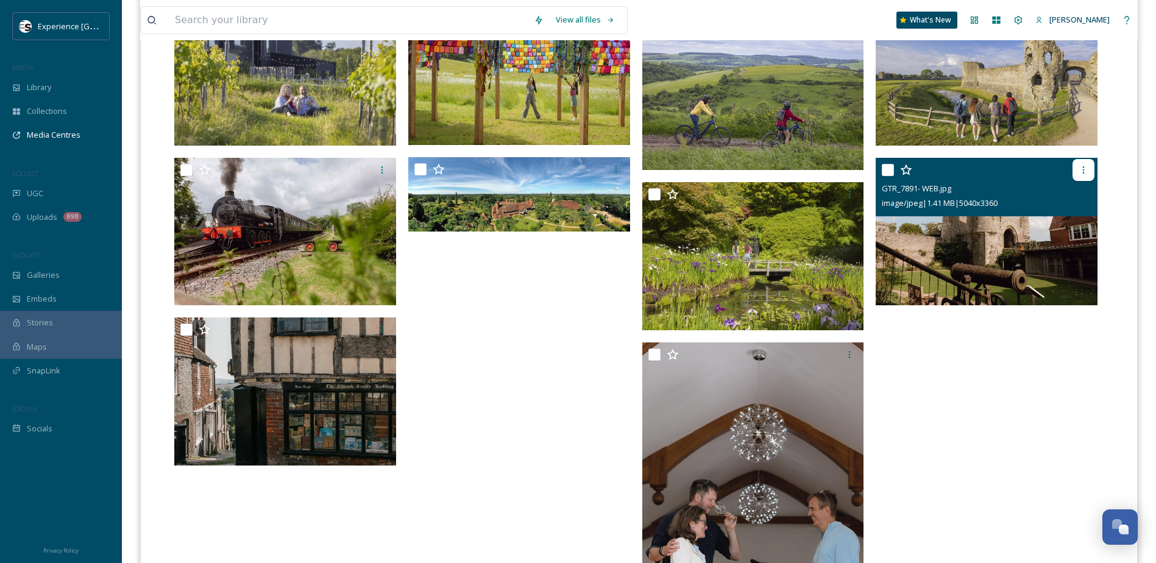
click at [1083, 171] on icon at bounding box center [1084, 170] width 10 height 10
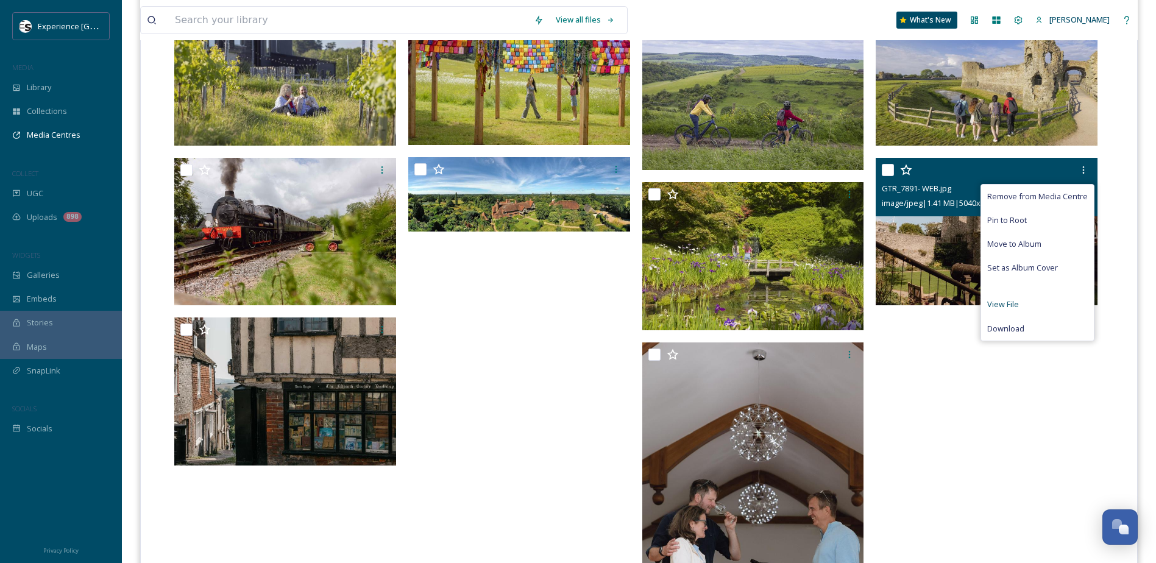
click at [1010, 302] on span "View File" at bounding box center [1004, 305] width 32 height 12
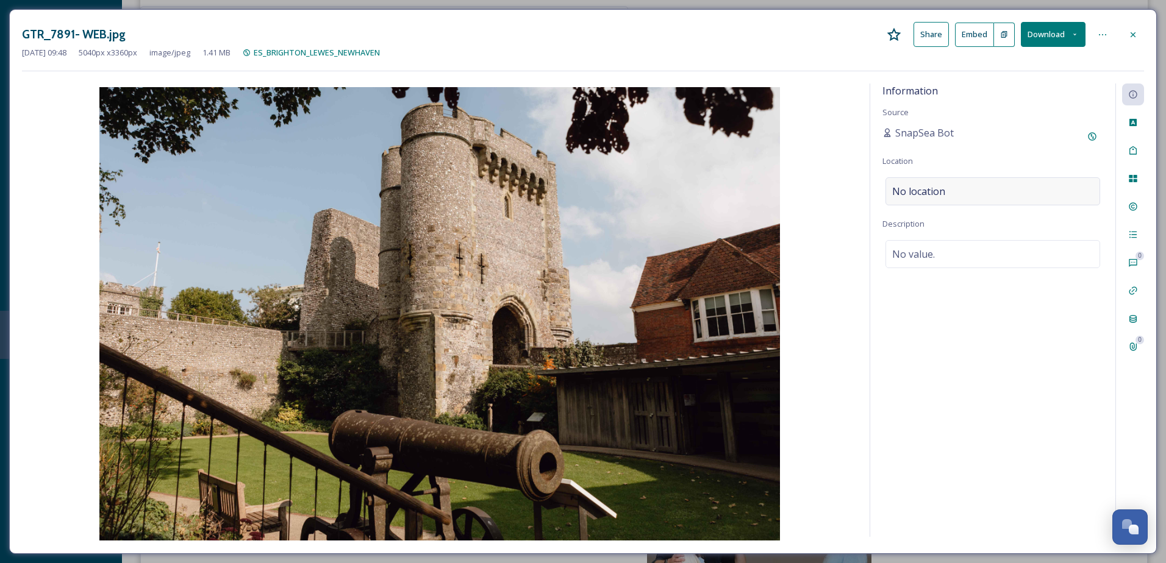
click at [947, 194] on div "No location" at bounding box center [992, 191] width 215 height 28
click at [974, 190] on input at bounding box center [992, 191] width 213 height 27
type input "Lewes CASTLE"
click at [954, 225] on span "Lewes Castle & Museum" at bounding box center [930, 221] width 77 height 11
click at [1135, 34] on icon at bounding box center [1133, 35] width 10 height 10
